Goal: Find specific page/section: Find specific page/section

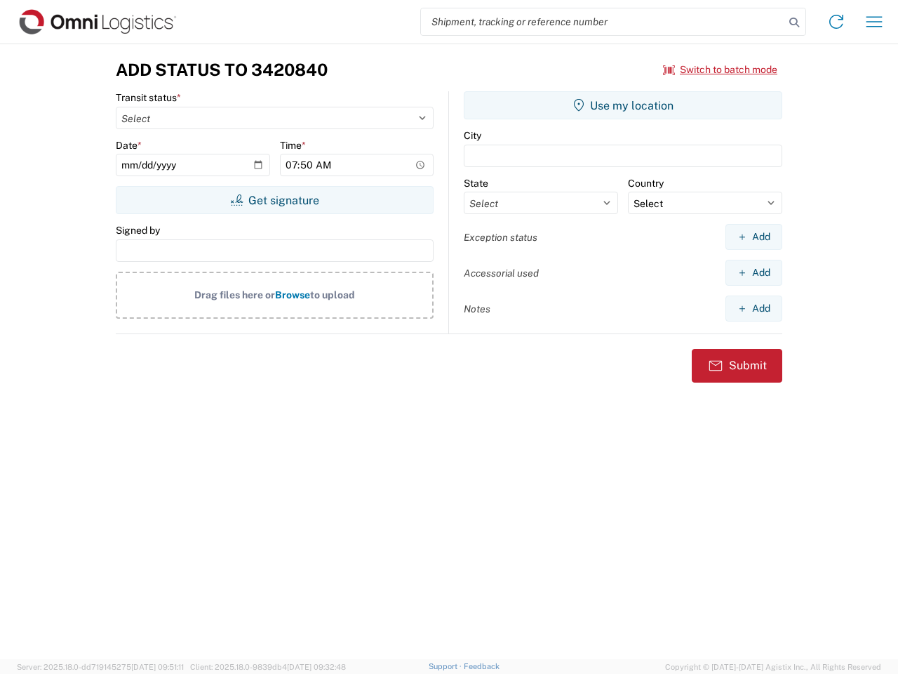
click at [603, 22] on input "search" at bounding box center [603, 21] width 364 height 27
click at [794, 22] on icon at bounding box center [795, 23] width 20 height 20
click at [837, 22] on icon at bounding box center [836, 22] width 22 height 22
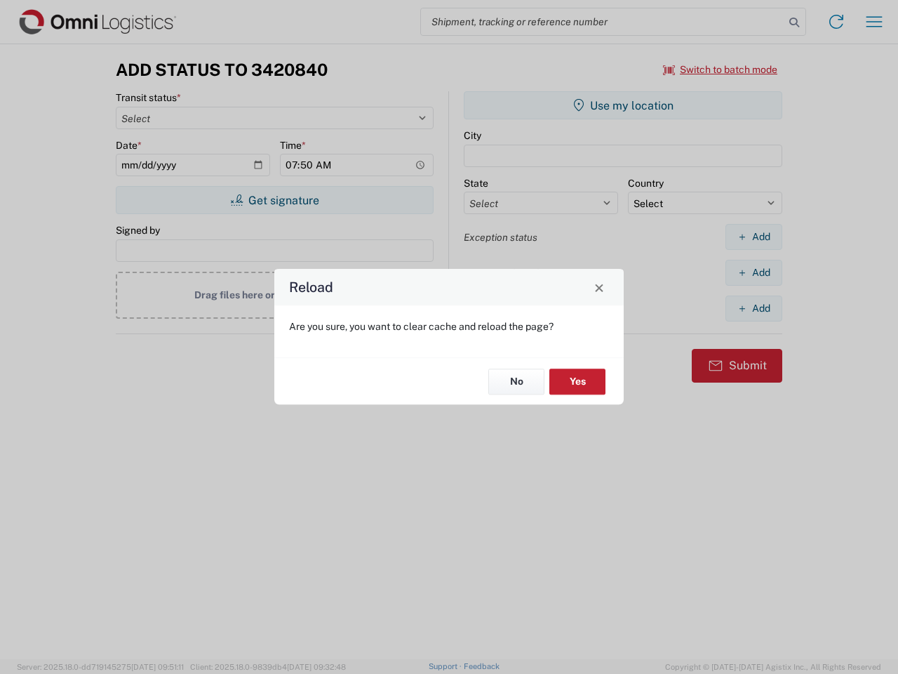
click at [721, 69] on div "Reload Are you sure, you want to clear cache and reload the page? No Yes" at bounding box center [449, 337] width 898 height 674
click at [274, 200] on div "Reload Are you sure, you want to clear cache and reload the page? No Yes" at bounding box center [449, 337] width 898 height 674
click at [623, 105] on div "Reload Are you sure, you want to clear cache and reload the page? No Yes" at bounding box center [449, 337] width 898 height 674
click at [754, 237] on div "Reload Are you sure, you want to clear cache and reload the page? No Yes" at bounding box center [449, 337] width 898 height 674
click at [754, 272] on div "Reload Are you sure, you want to clear cache and reload the page? No Yes" at bounding box center [449, 337] width 898 height 674
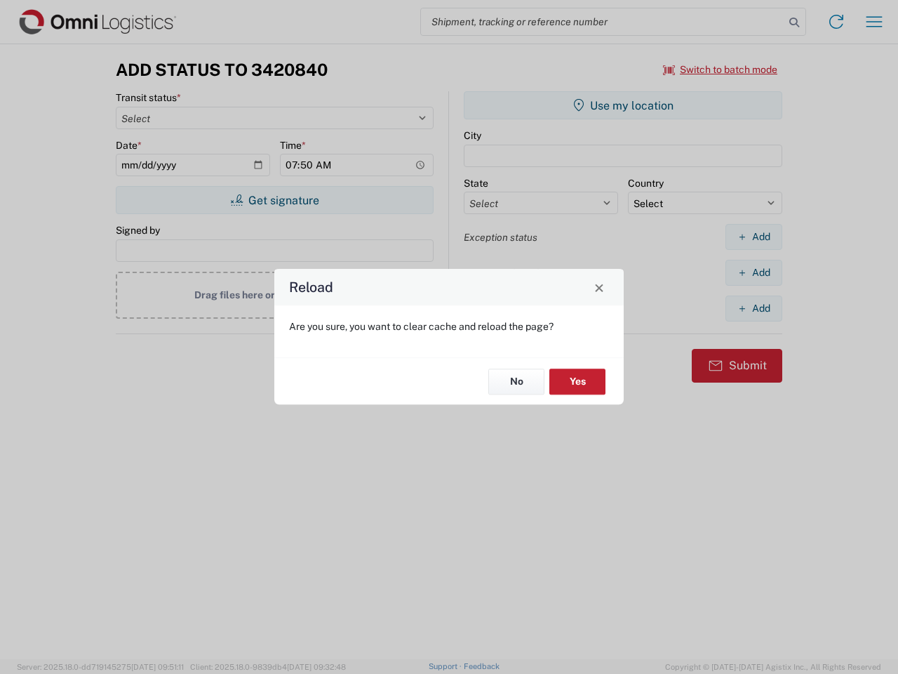
click at [754, 308] on div "Reload Are you sure, you want to clear cache and reload the page? No Yes" at bounding box center [449, 337] width 898 height 674
